Goal: Go to known website: Access a specific website the user already knows

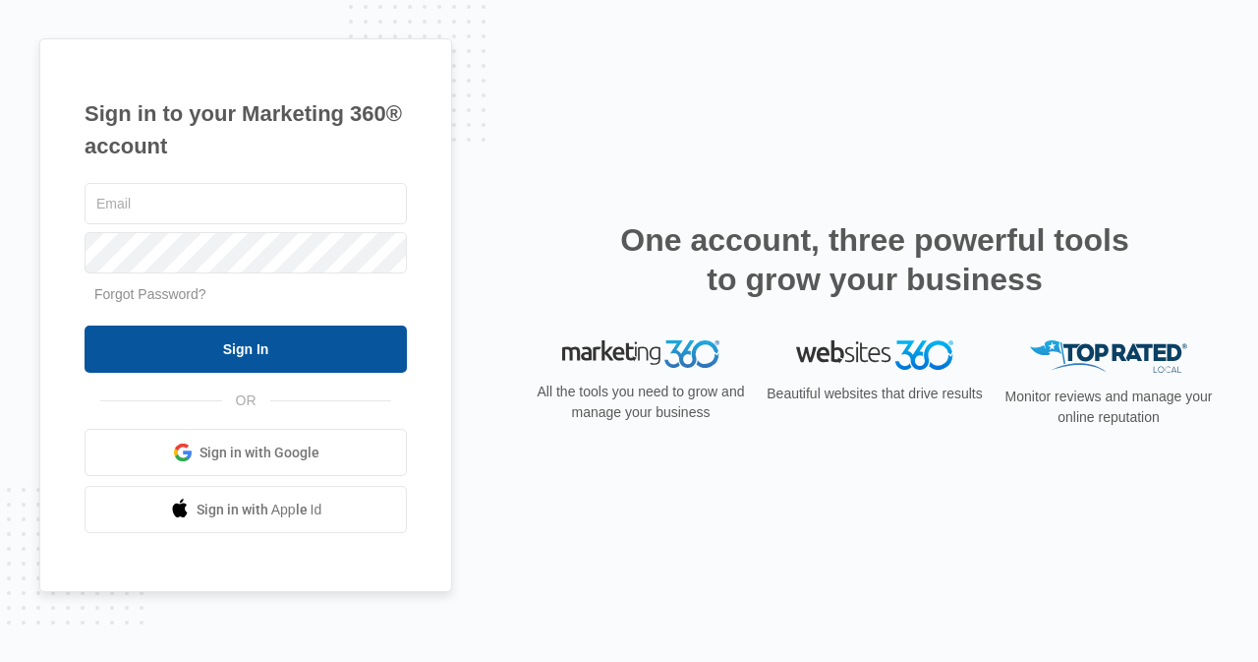
type input "[EMAIL_ADDRESS][DOMAIN_NAME]"
click at [257, 341] on input "Sign In" at bounding box center [246, 348] width 322 height 47
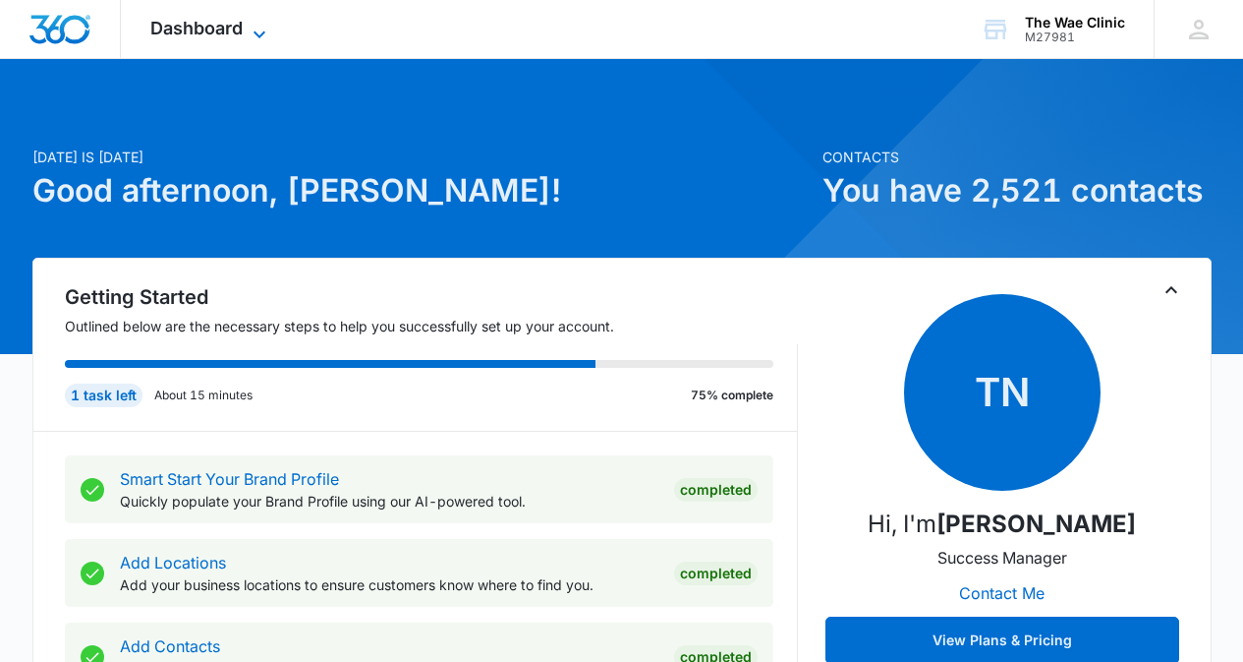
click at [254, 25] on icon at bounding box center [260, 35] width 24 height 24
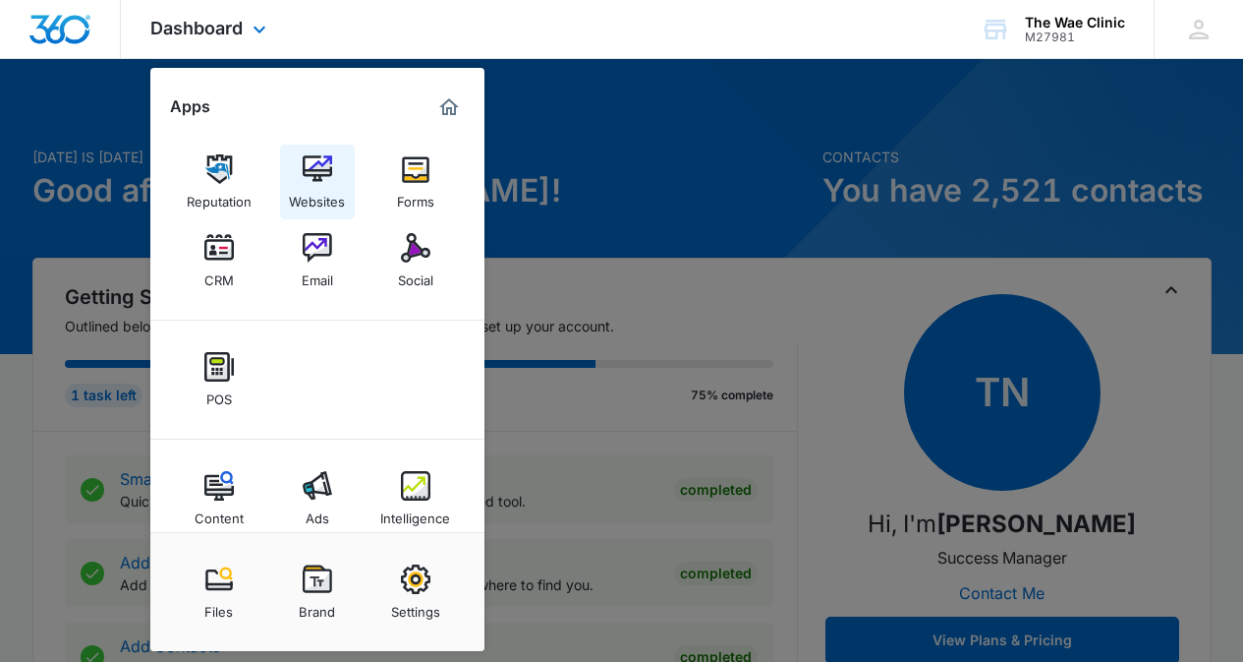
click at [318, 181] on img at bounding box center [317, 168] width 29 height 29
